Goal: Task Accomplishment & Management: Manage account settings

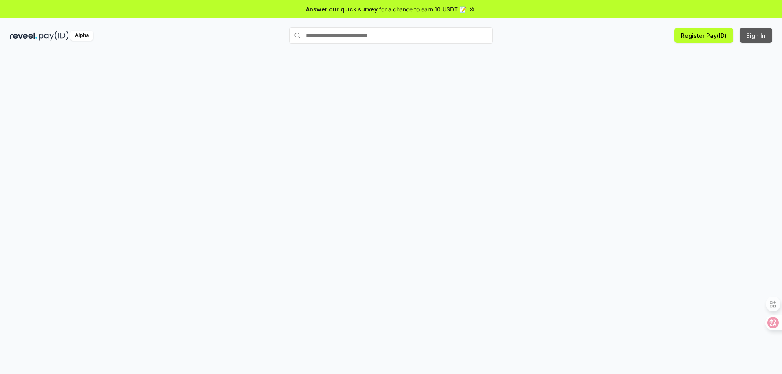
click at [760, 40] on button "Sign In" at bounding box center [756, 35] width 33 height 15
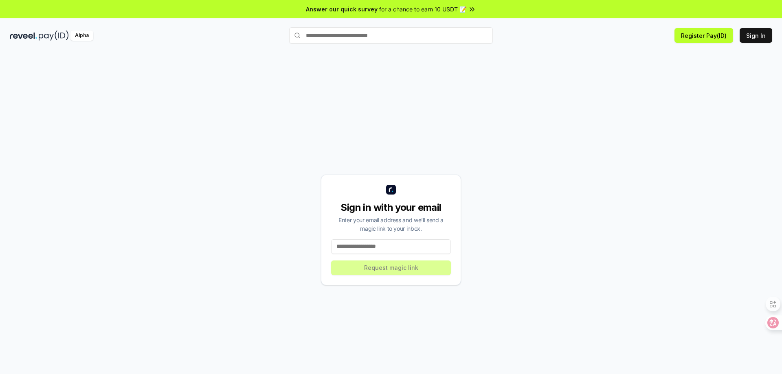
click at [386, 252] on input at bounding box center [391, 247] width 120 height 15
type input "**********"
click at [388, 269] on button "Request magic link" at bounding box center [391, 268] width 120 height 15
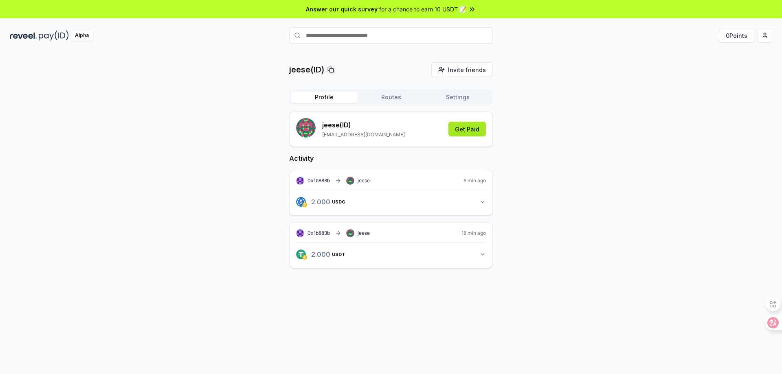
click at [468, 131] on button "Get Paid" at bounding box center [467, 129] width 37 height 15
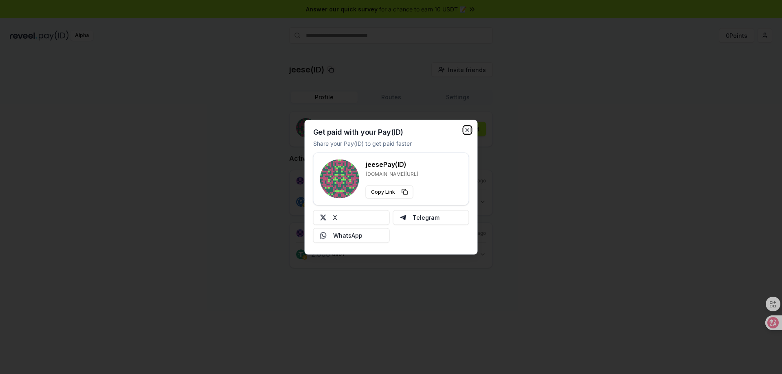
click at [467, 130] on icon "button" at bounding box center [467, 129] width 3 height 3
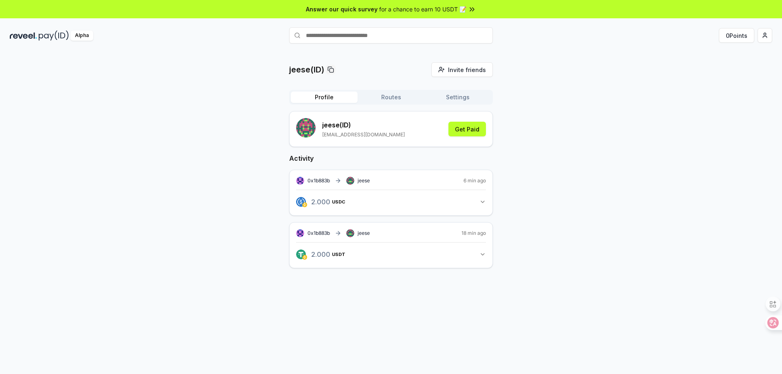
click at [429, 200] on button "2.000 USDC 2 USDC" at bounding box center [391, 202] width 190 height 14
click at [518, 195] on div "jeese(ID) Invite friends Invite Profile Routes Settings jeese (ID) geneaustin22…" at bounding box center [391, 187] width 763 height 251
click at [388, 201] on button "2.000 USDC 2 USDC" at bounding box center [391, 202] width 190 height 14
click at [396, 92] on button "Routes" at bounding box center [391, 97] width 67 height 11
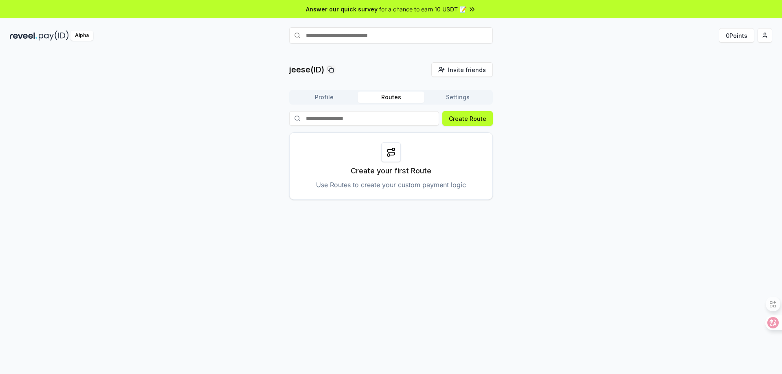
click at [461, 95] on button "Settings" at bounding box center [457, 97] width 67 height 11
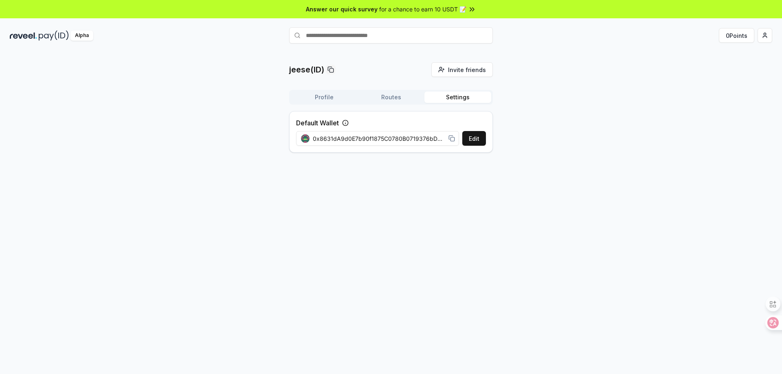
click at [322, 97] on button "Profile" at bounding box center [324, 97] width 67 height 11
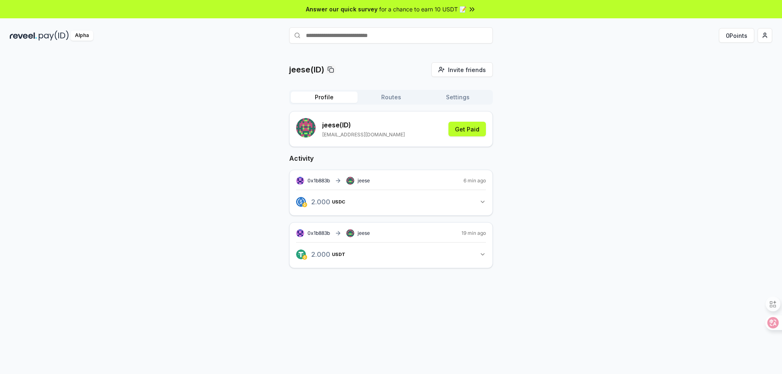
click at [425, 195] on button "2.000 USDC 2 USDC" at bounding box center [391, 202] width 190 height 14
click at [437, 180] on div "0x1b883b jeese 6 min ago" at bounding box center [391, 181] width 190 height 8
click at [468, 180] on span "6 min ago" at bounding box center [475, 181] width 22 height 7
click at [474, 197] on button "2.000 USDC 2 USDC" at bounding box center [391, 202] width 190 height 14
click at [464, 194] on div "2.000 USDC 2 USDC" at bounding box center [391, 199] width 190 height 19
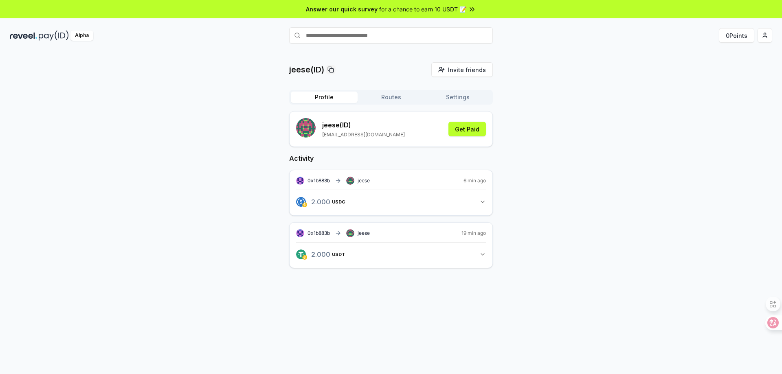
click at [463, 198] on button "2.000 USDC 2 USDC" at bounding box center [391, 202] width 190 height 14
click at [336, 233] on div "2.000 USDC" at bounding box center [326, 229] width 36 height 9
click at [319, 234] on div "2.000 USDC View transaction" at bounding box center [326, 232] width 36 height 15
click at [382, 235] on link "View transaction" at bounding box center [396, 237] width 32 height 5
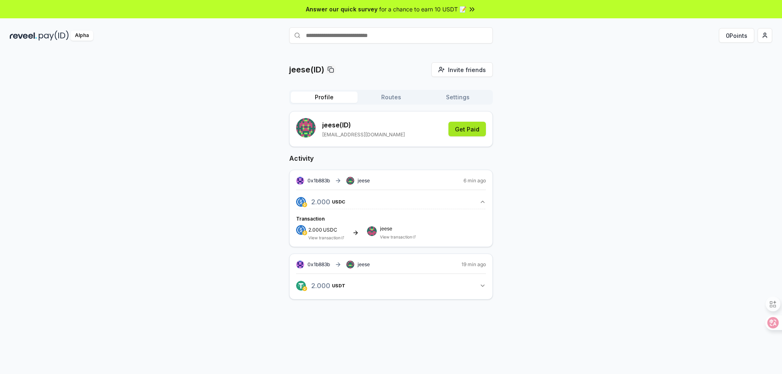
click at [479, 131] on button "Get Paid" at bounding box center [467, 129] width 37 height 15
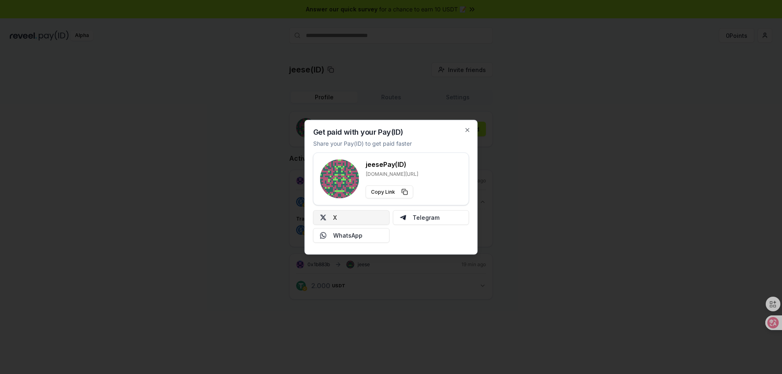
click at [373, 219] on button "X" at bounding box center [351, 217] width 77 height 15
click at [390, 193] on button "Copy Link" at bounding box center [390, 191] width 48 height 13
click at [468, 130] on icon "button" at bounding box center [467, 130] width 7 height 7
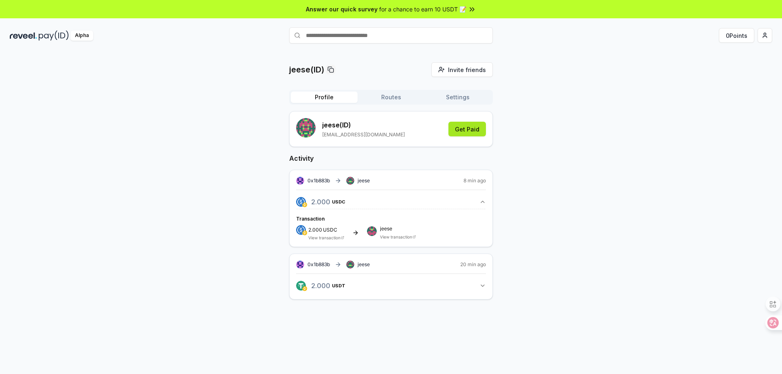
click at [466, 132] on button "Get Paid" at bounding box center [467, 129] width 37 height 15
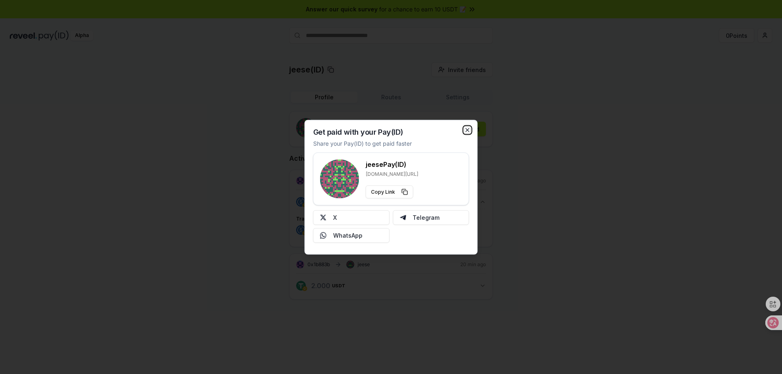
click at [469, 130] on icon "button" at bounding box center [467, 130] width 7 height 7
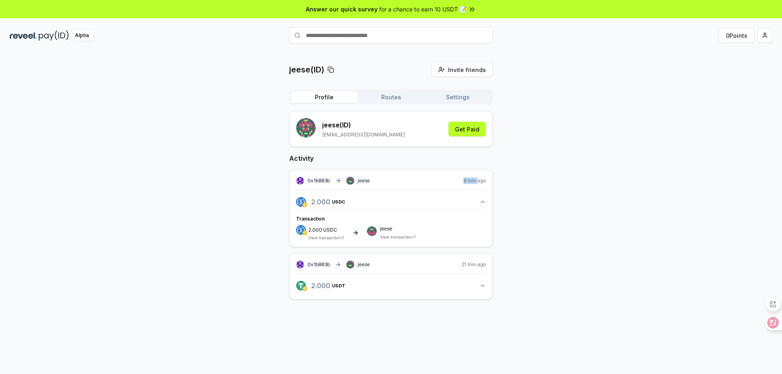
drag, startPoint x: 462, startPoint y: 181, endPoint x: 484, endPoint y: 181, distance: 21.6
click at [482, 181] on div "0x1b883b jeese 8 min ago" at bounding box center [391, 181] width 190 height 8
click at [486, 180] on div "0x1b883b jeese 8 min ago 2.000 USDC 2 USDC Transaction 2.000 USDC View transact…" at bounding box center [391, 208] width 204 height 77
click at [369, 35] on input "text" at bounding box center [391, 35] width 204 height 16
paste input "**********"
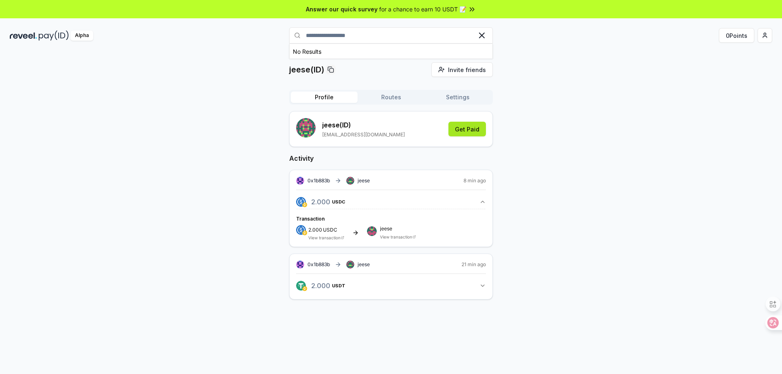
click at [452, 131] on button "Get Paid" at bounding box center [467, 129] width 37 height 15
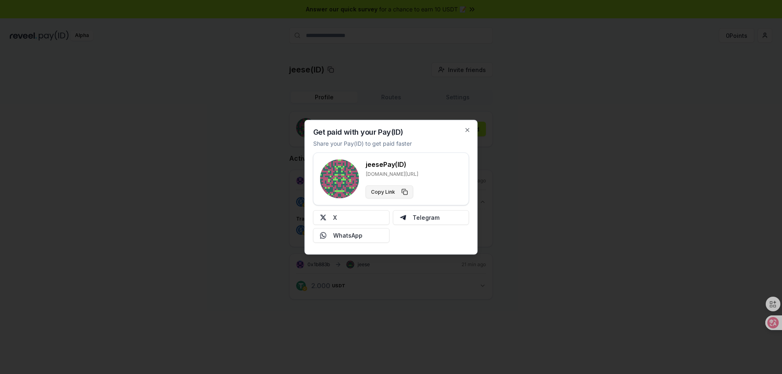
click at [385, 189] on button "Copy Link" at bounding box center [390, 191] width 48 height 13
click at [466, 129] on icon "button" at bounding box center [467, 130] width 7 height 7
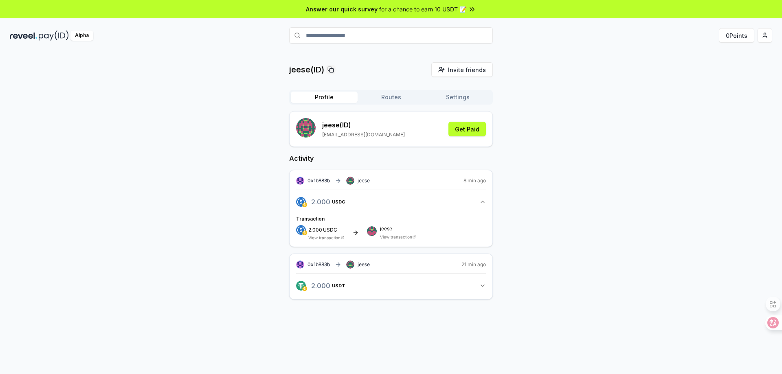
click at [356, 35] on input "**********" at bounding box center [391, 35] width 204 height 16
paste input "****"
drag, startPoint x: 376, startPoint y: 35, endPoint x: 245, endPoint y: 32, distance: 130.8
click at [245, 32] on div "**********" at bounding box center [391, 35] width 782 height 21
paste input "text"
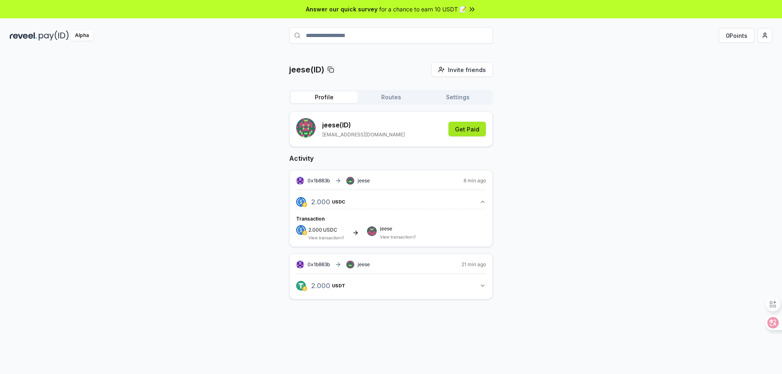
click at [462, 130] on button "Get Paid" at bounding box center [467, 129] width 37 height 15
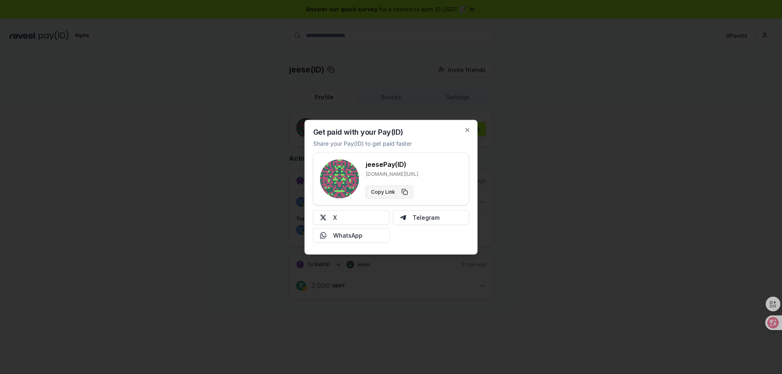
click at [391, 190] on button "Copy Link" at bounding box center [390, 191] width 48 height 13
click at [467, 129] on icon "button" at bounding box center [467, 130] width 7 height 7
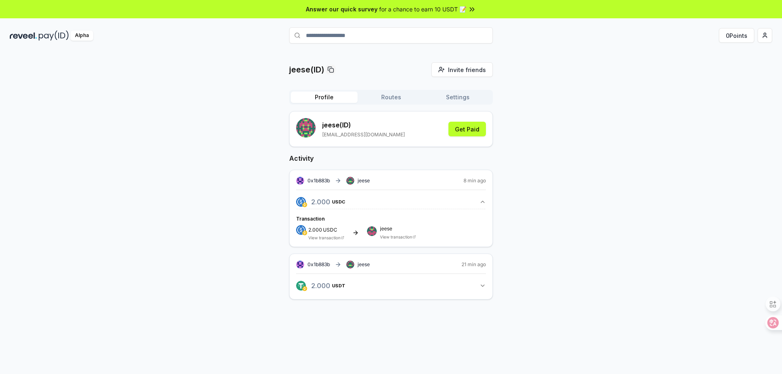
drag, startPoint x: 368, startPoint y: 36, endPoint x: 271, endPoint y: 33, distance: 97.4
click at [271, 33] on div "**********" at bounding box center [391, 35] width 254 height 16
paste input "text"
type input "**********"
drag, startPoint x: 387, startPoint y: 134, endPoint x: 460, endPoint y: 170, distance: 80.3
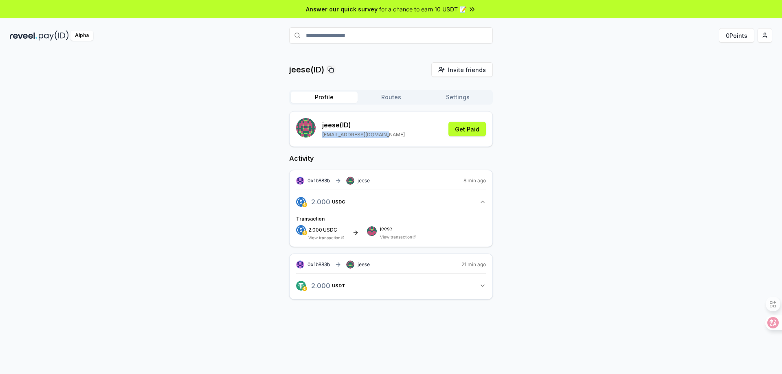
click at [319, 136] on div "jeese (ID) geneaustin227@gmail.com Get Paid" at bounding box center [391, 129] width 190 height 22
click at [657, 210] on div "jeese(ID) Invite friends Invite Profile Routes Settings jeese (ID) geneaustin22…" at bounding box center [391, 187] width 763 height 251
click at [148, 152] on div "jeese(ID) Invite friends Invite Profile Routes Settings jeese (ID) geneaustin22…" at bounding box center [391, 187] width 763 height 251
click at [530, 175] on div "jeese(ID) Invite friends Invite Profile Routes Settings jeese (ID) geneaustin22…" at bounding box center [391, 187] width 763 height 251
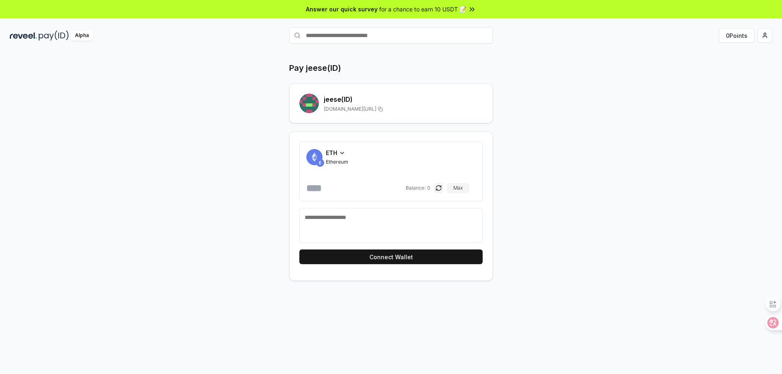
click at [339, 151] on div "ETH" at bounding box center [337, 153] width 22 height 9
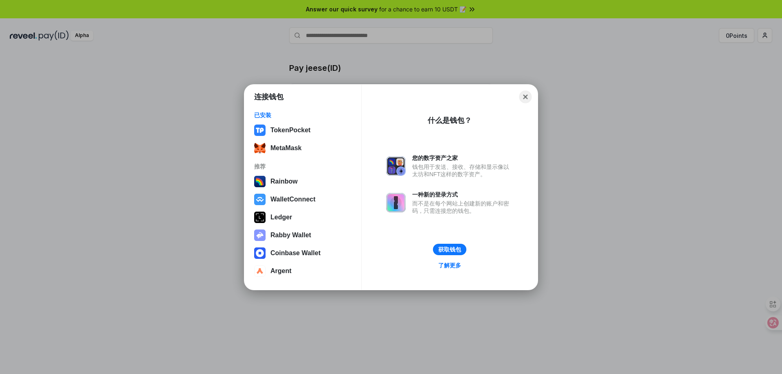
click at [527, 101] on button "Close" at bounding box center [525, 96] width 13 height 13
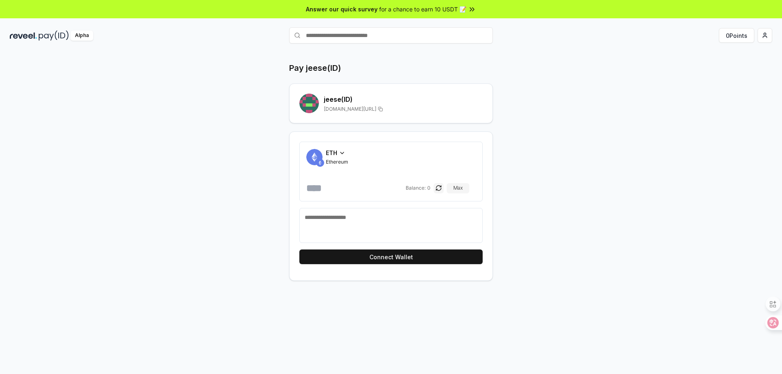
click at [343, 154] on icon at bounding box center [342, 153] width 7 height 7
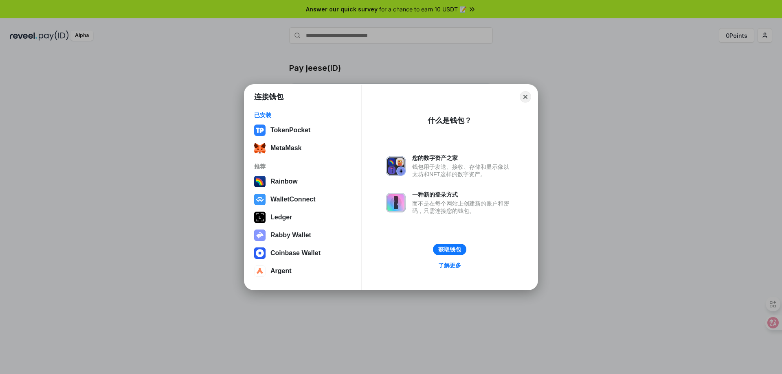
click at [165, 123] on div "连接钱包 已安装 TokenPocket MetaMask 推荐 Rainbow WalletConnect Ledger Rabby Wallet Coin…" at bounding box center [391, 187] width 945 height 537
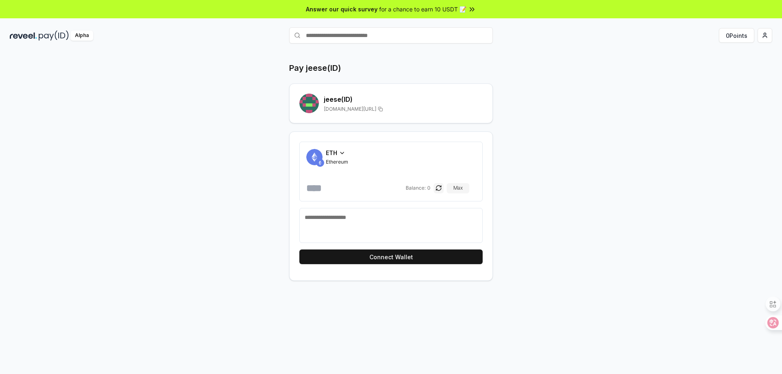
click at [377, 220] on textarea at bounding box center [391, 225] width 173 height 24
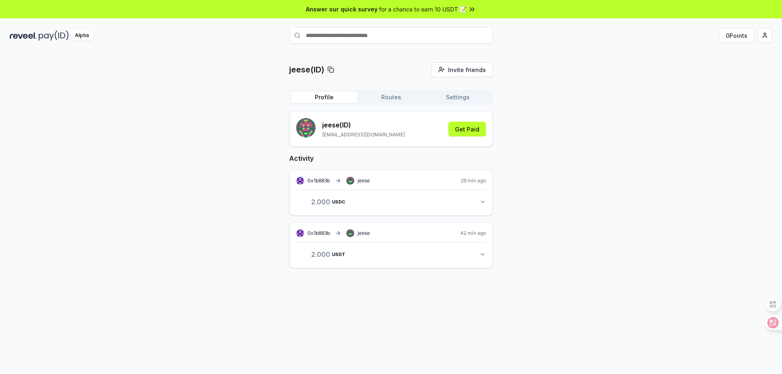
click at [358, 37] on input "text" at bounding box center [391, 35] width 204 height 16
click at [384, 36] on input "text" at bounding box center [391, 35] width 204 height 16
type input "*"
paste input "**********"
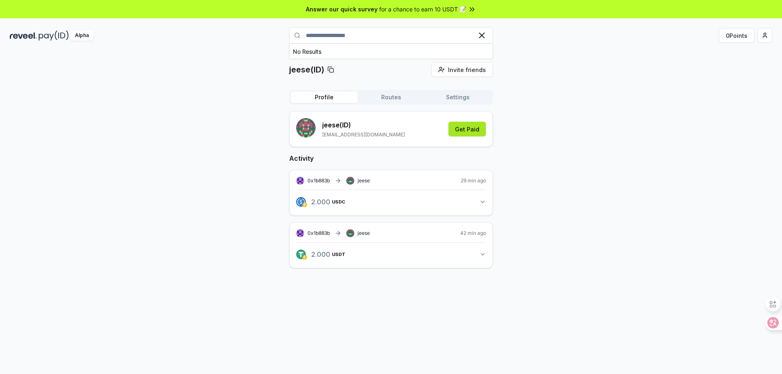
click at [462, 128] on button "Get Paid" at bounding box center [467, 129] width 37 height 15
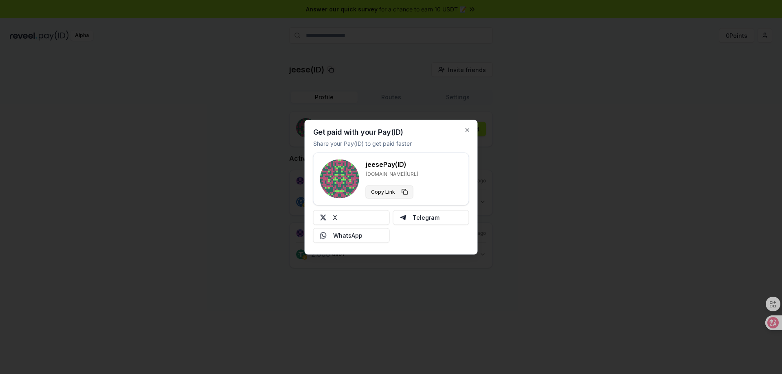
click at [389, 189] on button "Copy Link" at bounding box center [390, 191] width 48 height 13
click at [358, 218] on button "X" at bounding box center [351, 217] width 77 height 15
drag, startPoint x: 409, startPoint y: 167, endPoint x: 362, endPoint y: 167, distance: 46.8
click at [361, 167] on div "jeese Pay(ID) [DOMAIN_NAME][URL] Copy Link" at bounding box center [391, 178] width 142 height 39
click at [424, 172] on div "jeese Pay(ID) [DOMAIN_NAME][URL] Copy Link" at bounding box center [391, 178] width 142 height 39
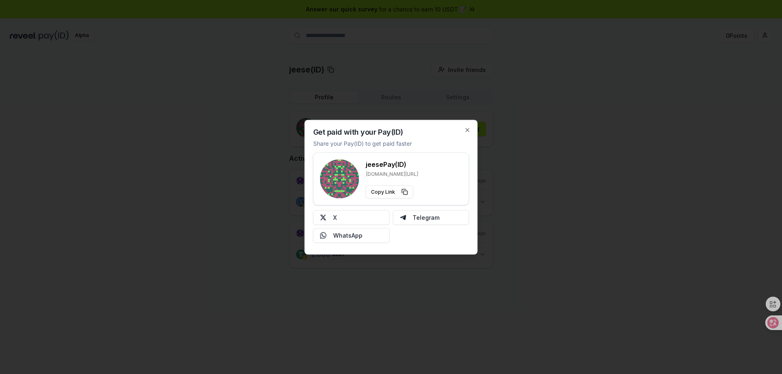
drag, startPoint x: 417, startPoint y: 174, endPoint x: 352, endPoint y: 174, distance: 64.8
click at [352, 174] on div "jeese Pay(ID) [DOMAIN_NAME][URL] Copy Link" at bounding box center [391, 178] width 142 height 39
click at [411, 175] on p "[DOMAIN_NAME][URL]" at bounding box center [392, 174] width 53 height 7
drag, startPoint x: 414, startPoint y: 175, endPoint x: 396, endPoint y: 175, distance: 17.9
click at [363, 175] on div "jeese Pay(ID) [DOMAIN_NAME][URL] Copy Link" at bounding box center [391, 178] width 142 height 39
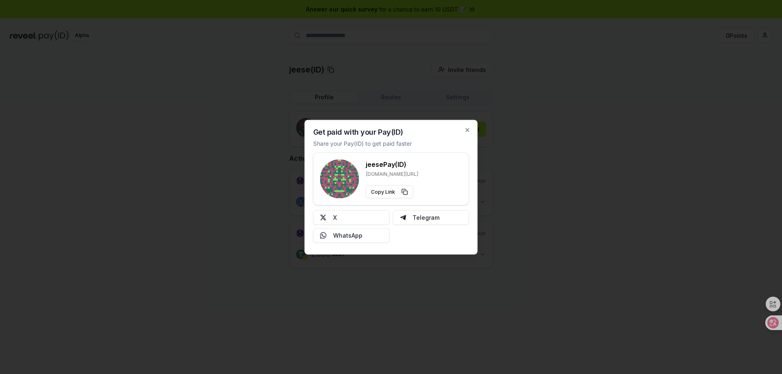
click at [434, 175] on div "jeese Pay(ID) [DOMAIN_NAME][URL] Copy Link" at bounding box center [391, 178] width 142 height 39
click at [388, 190] on button "Copy Link" at bounding box center [390, 191] width 48 height 13
click at [468, 133] on div "Get paid with your Pay(ID) Share your Pay(ID) to get paid faster jeese Pay(ID) …" at bounding box center [391, 187] width 173 height 135
click at [473, 134] on div "Get paid with your Pay(ID) Share your Pay(ID) to get paid faster jeese Pay(ID) …" at bounding box center [391, 187] width 173 height 135
click at [467, 130] on icon "button" at bounding box center [467, 129] width 3 height 3
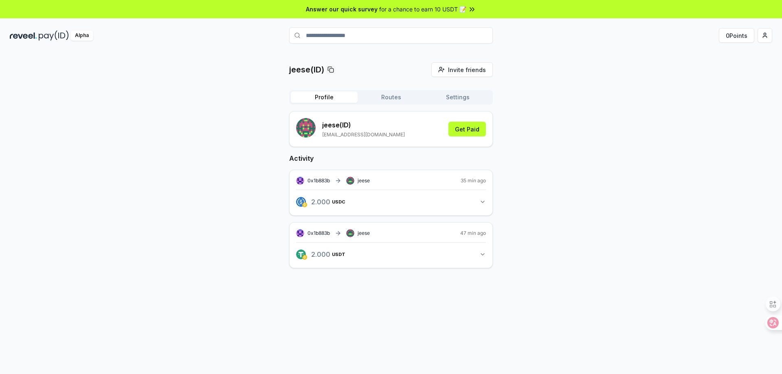
click at [355, 34] on input "**********" at bounding box center [391, 35] width 204 height 16
paste input "****"
drag, startPoint x: 387, startPoint y: 39, endPoint x: 242, endPoint y: 40, distance: 144.2
click at [242, 40] on div "**********" at bounding box center [391, 35] width 782 height 21
paste input "text"
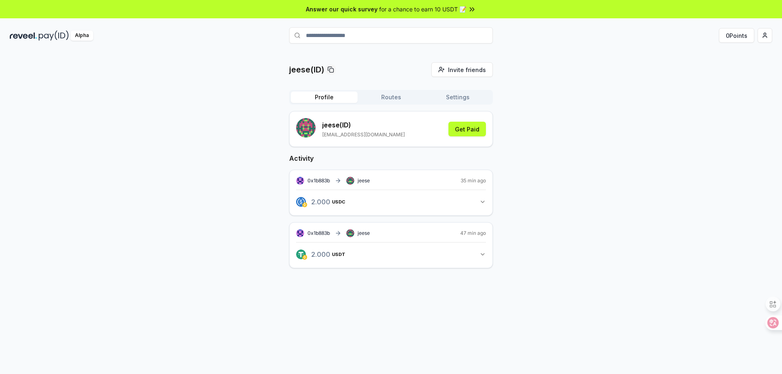
click at [134, 268] on div "jeese(ID) Invite friends Invite Profile Routes Settings jeese (ID) [EMAIL_ADDRE…" at bounding box center [391, 171] width 763 height 219
click at [397, 99] on button "Routes" at bounding box center [391, 97] width 67 height 11
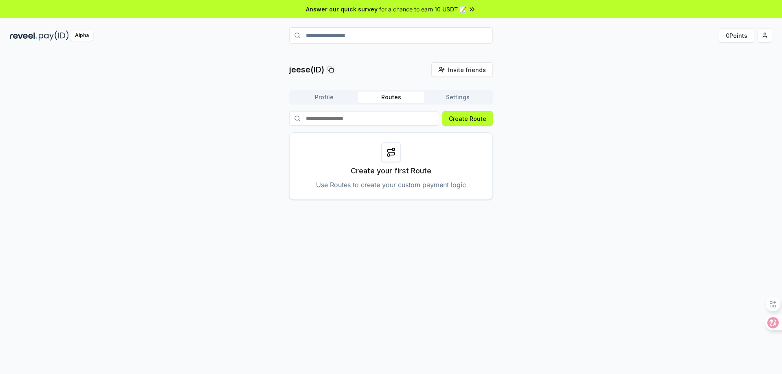
click at [466, 99] on button "Settings" at bounding box center [457, 97] width 67 height 11
click at [395, 98] on button "Routes" at bounding box center [391, 97] width 67 height 11
click at [457, 98] on button "Settings" at bounding box center [457, 97] width 67 height 11
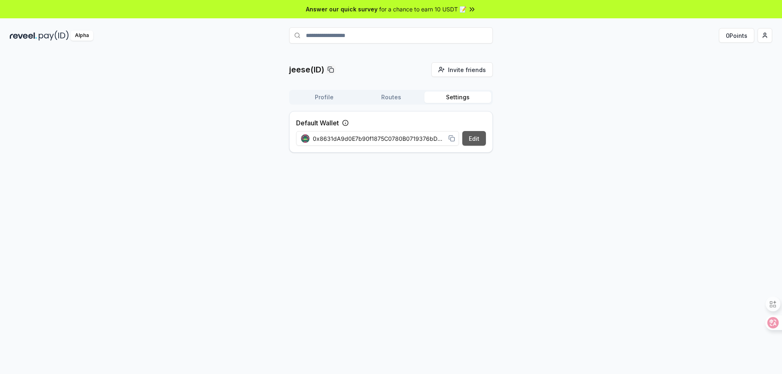
click at [483, 138] on button "Edit" at bounding box center [474, 138] width 24 height 15
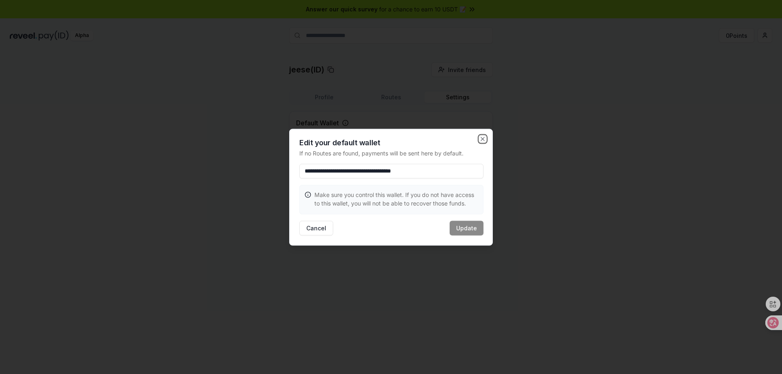
drag, startPoint x: 481, startPoint y: 141, endPoint x: 507, endPoint y: 134, distance: 26.9
click at [482, 140] on icon "button" at bounding box center [482, 139] width 7 height 7
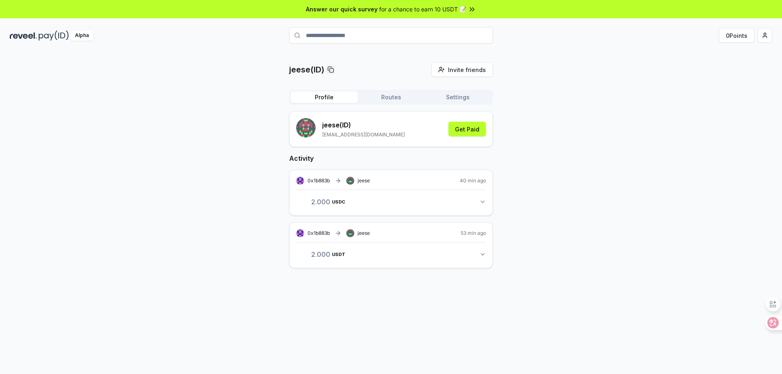
click at [323, 99] on button "Profile" at bounding box center [324, 97] width 67 height 11
click at [484, 205] on icon "button" at bounding box center [482, 202] width 7 height 7
click at [354, 236] on div "2.000 USDC View transaction jeese View transaction" at bounding box center [391, 232] width 190 height 15
click at [355, 235] on icon at bounding box center [355, 233] width 7 height 7
click at [400, 236] on link "View transaction" at bounding box center [396, 237] width 32 height 5
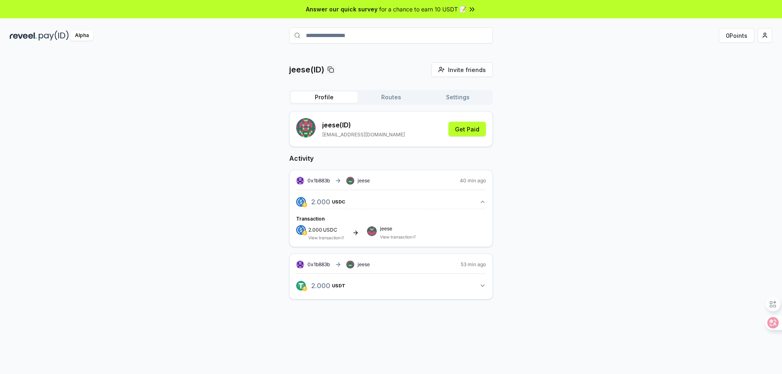
click at [486, 290] on button "2.000 USDT 2 USDT" at bounding box center [391, 286] width 190 height 14
click at [474, 131] on button "Get Paid" at bounding box center [467, 129] width 37 height 15
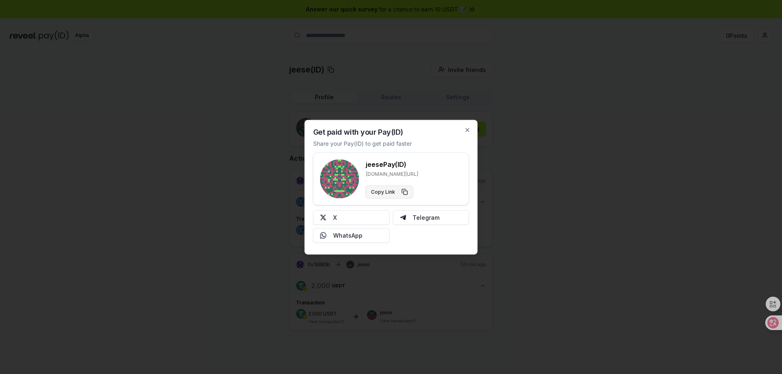
click at [391, 190] on button "Copy Link" at bounding box center [390, 191] width 48 height 13
click at [468, 131] on icon "button" at bounding box center [467, 130] width 7 height 7
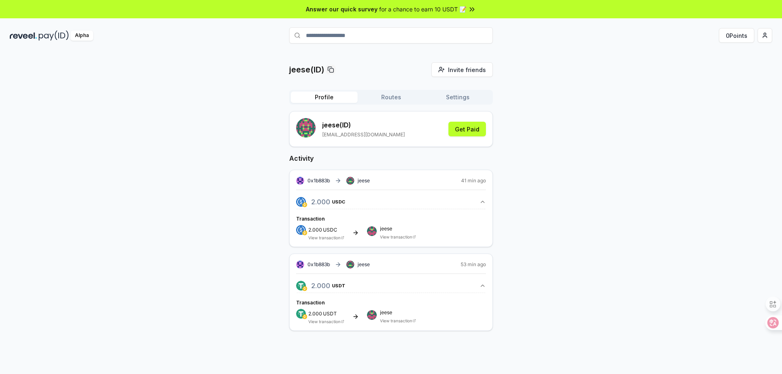
click at [351, 35] on input "**********" at bounding box center [391, 35] width 204 height 16
paste input "text"
type input "**********"
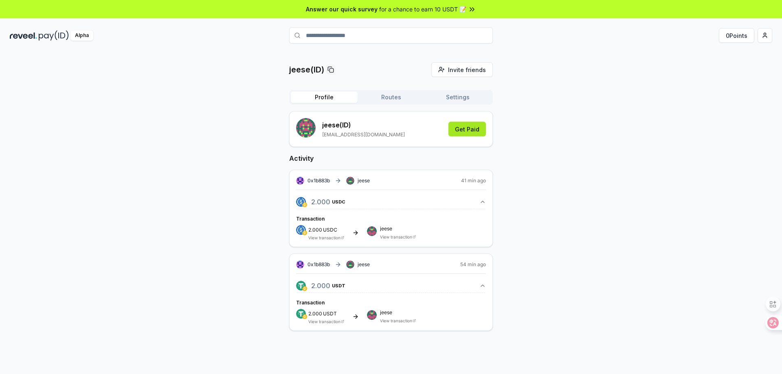
click at [465, 130] on button "Get Paid" at bounding box center [467, 129] width 37 height 15
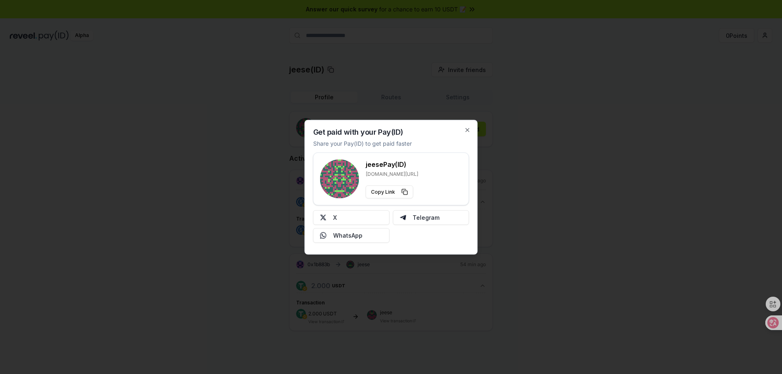
drag, startPoint x: 414, startPoint y: 175, endPoint x: 363, endPoint y: 172, distance: 51.4
click at [363, 172] on div "jeese Pay(ID) [DOMAIN_NAME][URL] Copy Link" at bounding box center [391, 178] width 142 height 39
click at [430, 176] on div "jeese Pay(ID) [DOMAIN_NAME][URL] Copy Link" at bounding box center [391, 178] width 142 height 39
drag, startPoint x: 411, startPoint y: 176, endPoint x: 362, endPoint y: 176, distance: 49.7
click at [362, 176] on div "jeese Pay(ID) [DOMAIN_NAME][URL] Copy Link" at bounding box center [391, 178] width 142 height 39
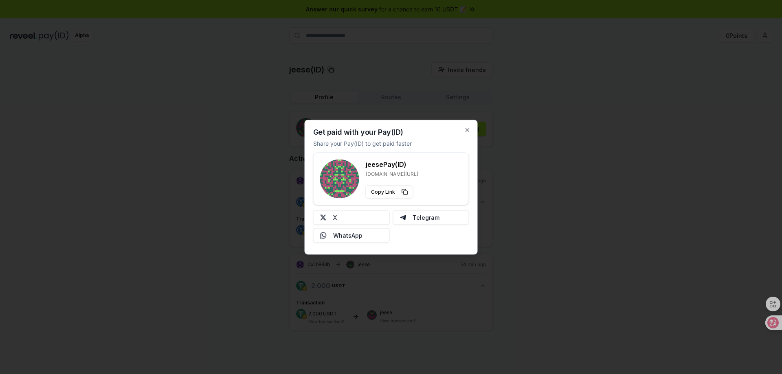
click at [413, 176] on div "jeese Pay(ID) [DOMAIN_NAME][URL] Copy Link" at bounding box center [391, 178] width 142 height 39
drag, startPoint x: 409, startPoint y: 175, endPoint x: 372, endPoint y: 173, distance: 36.7
click at [369, 173] on div "jeese Pay(ID) [DOMAIN_NAME][URL] Copy Link" at bounding box center [391, 178] width 142 height 39
click at [370, 173] on p "[DOMAIN_NAME][URL]" at bounding box center [392, 174] width 53 height 7
click at [420, 173] on div "jeese Pay(ID) [DOMAIN_NAME][URL] Copy Link" at bounding box center [391, 178] width 142 height 39
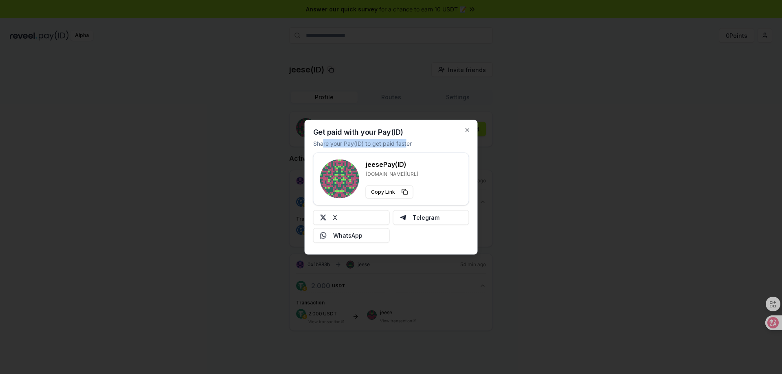
drag, startPoint x: 322, startPoint y: 145, endPoint x: 405, endPoint y: 144, distance: 83.1
click at [405, 144] on p "Share your Pay(ID) to get paid faster" at bounding box center [362, 143] width 99 height 9
click at [407, 144] on p "Share your Pay(ID) to get paid faster" at bounding box center [362, 143] width 99 height 9
drag, startPoint x: 416, startPoint y: 143, endPoint x: 304, endPoint y: 143, distance: 112.4
click at [304, 143] on body "**********" at bounding box center [391, 187] width 782 height 374
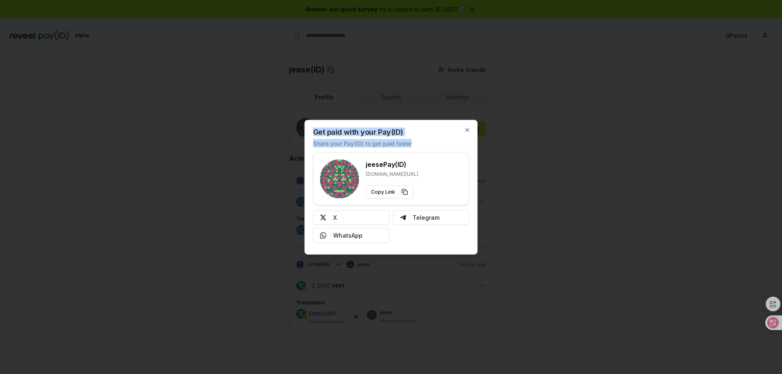
click at [390, 141] on p "Share your Pay(ID) to get paid faster" at bounding box center [362, 143] width 99 height 9
drag, startPoint x: 423, startPoint y: 141, endPoint x: 310, endPoint y: 131, distance: 113.3
click at [310, 131] on div "Get paid with your Pay(ID) Share your Pay(ID) to get paid faster jeese Pay(ID) …" at bounding box center [391, 187] width 173 height 135
click at [399, 146] on p "Share your Pay(ID) to get paid faster" at bounding box center [362, 143] width 99 height 9
click at [464, 128] on icon "button" at bounding box center [467, 130] width 7 height 7
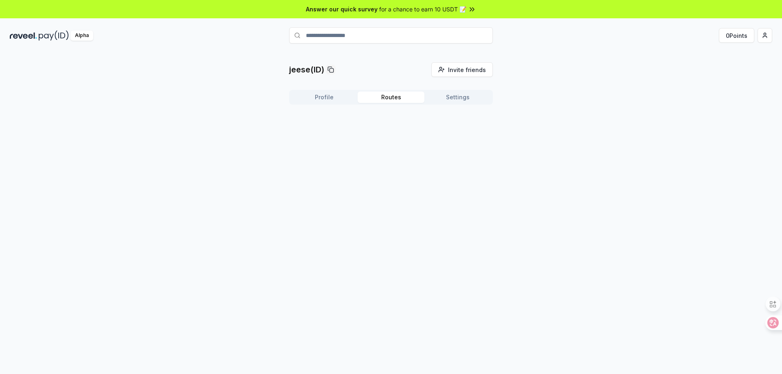
click at [369, 97] on button "Routes" at bounding box center [391, 97] width 67 height 11
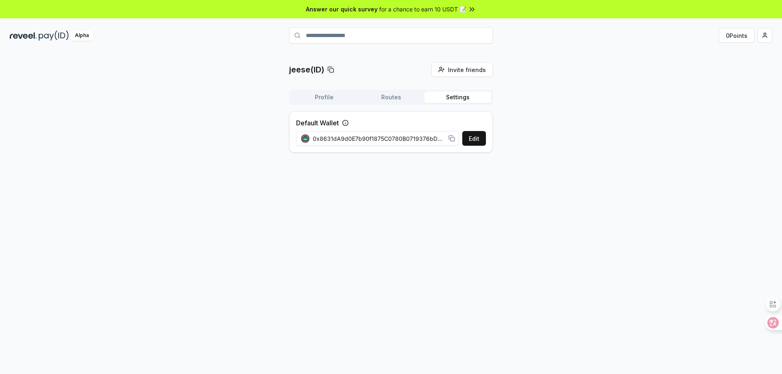
click at [451, 96] on button "Settings" at bounding box center [457, 97] width 67 height 11
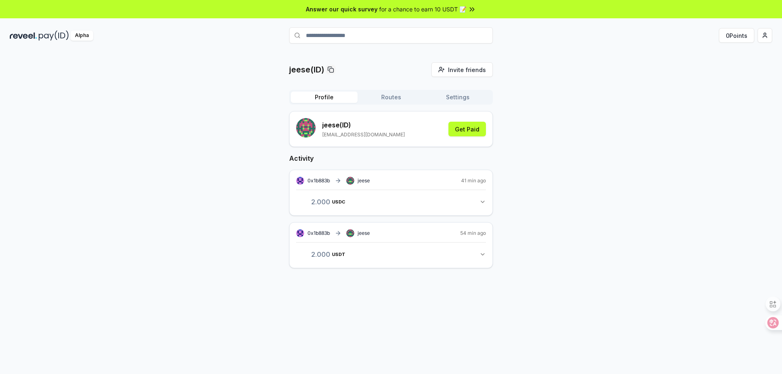
click at [313, 100] on button "Profile" at bounding box center [324, 97] width 67 height 11
